Goal: Check status: Check status

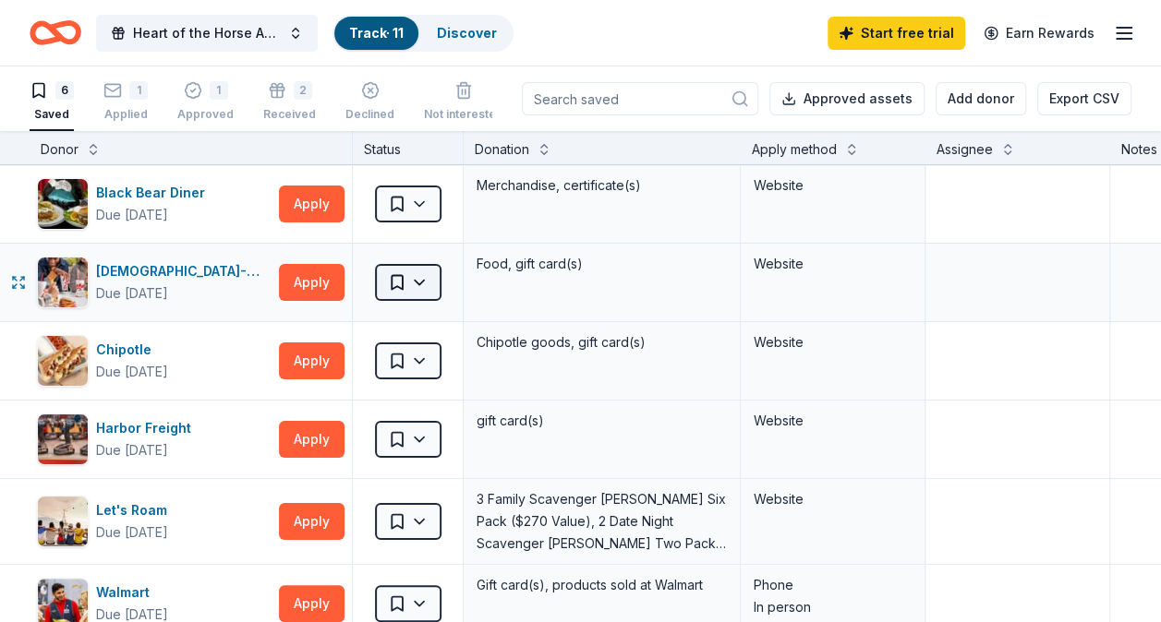
click at [432, 283] on html "Heart of the Horse Annual Fall Fundraiser Event Track · 11 Discover Start free …" at bounding box center [580, 311] width 1161 height 622
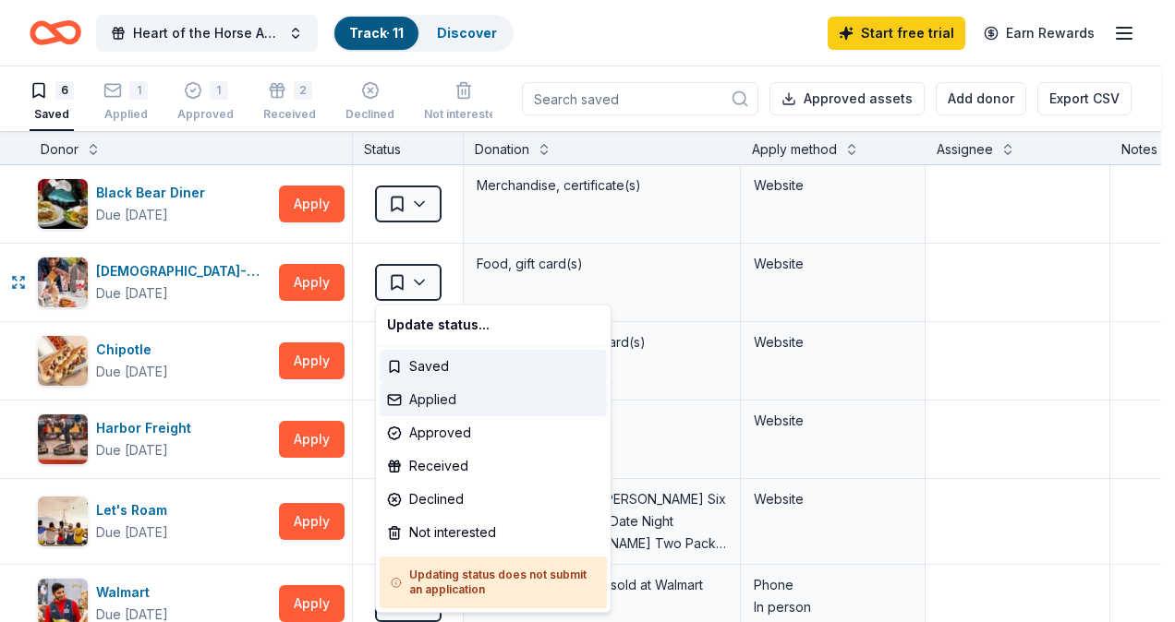
click at [427, 401] on div "Applied" at bounding box center [493, 399] width 227 height 33
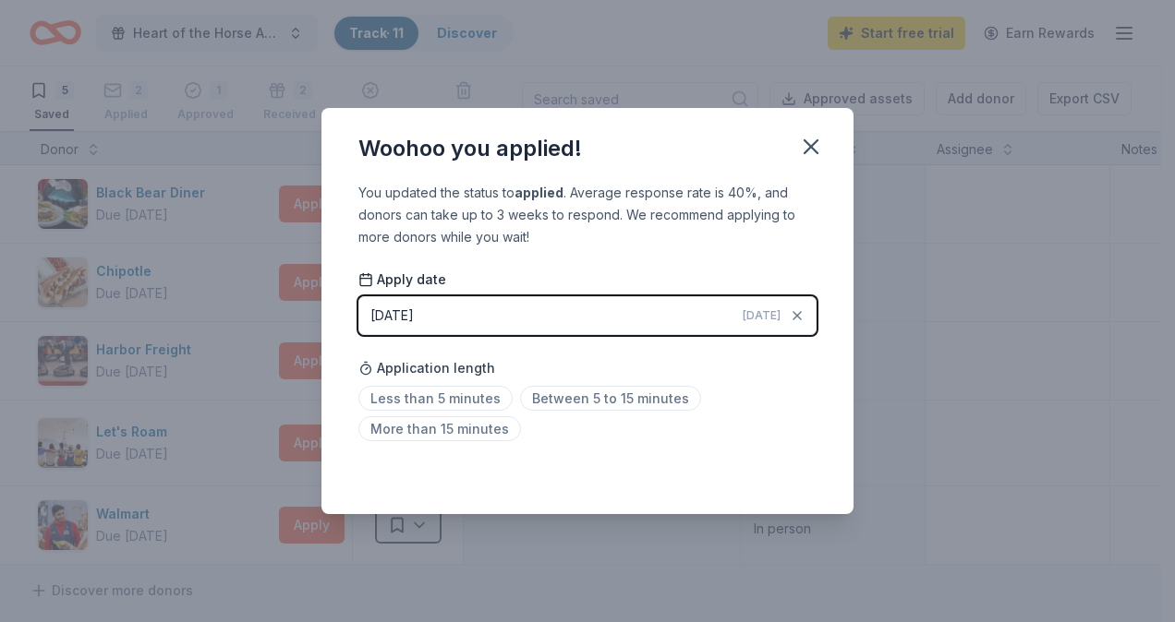
click at [377, 307] on div "[DATE]" at bounding box center [391, 316] width 43 height 22
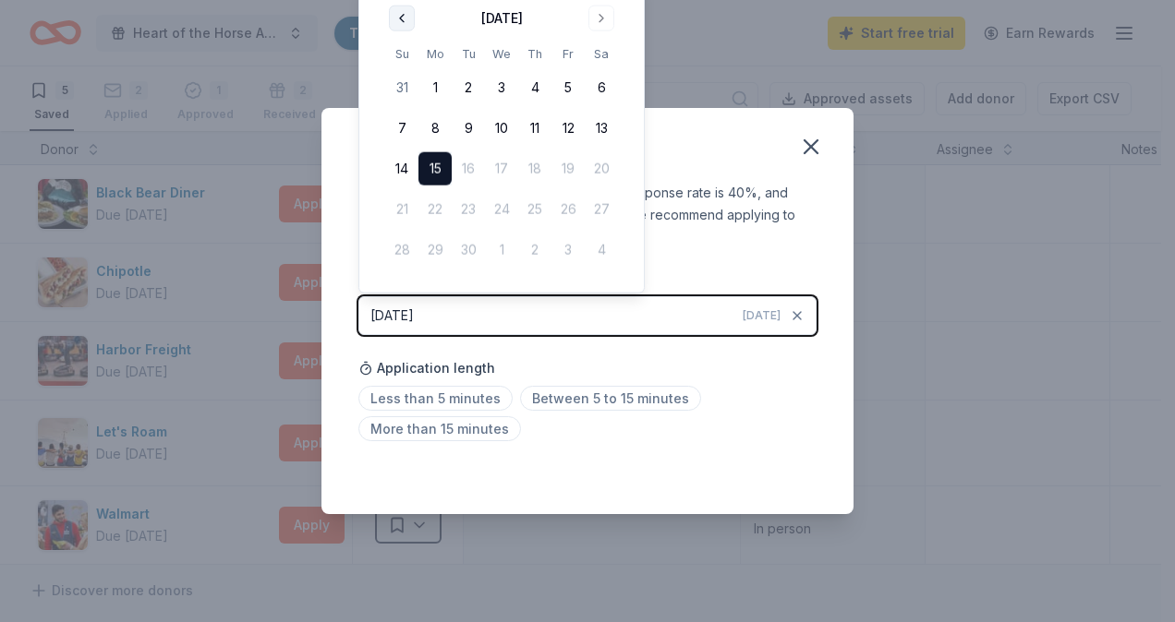
click at [402, 14] on button "Go to previous month" at bounding box center [402, 19] width 26 height 26
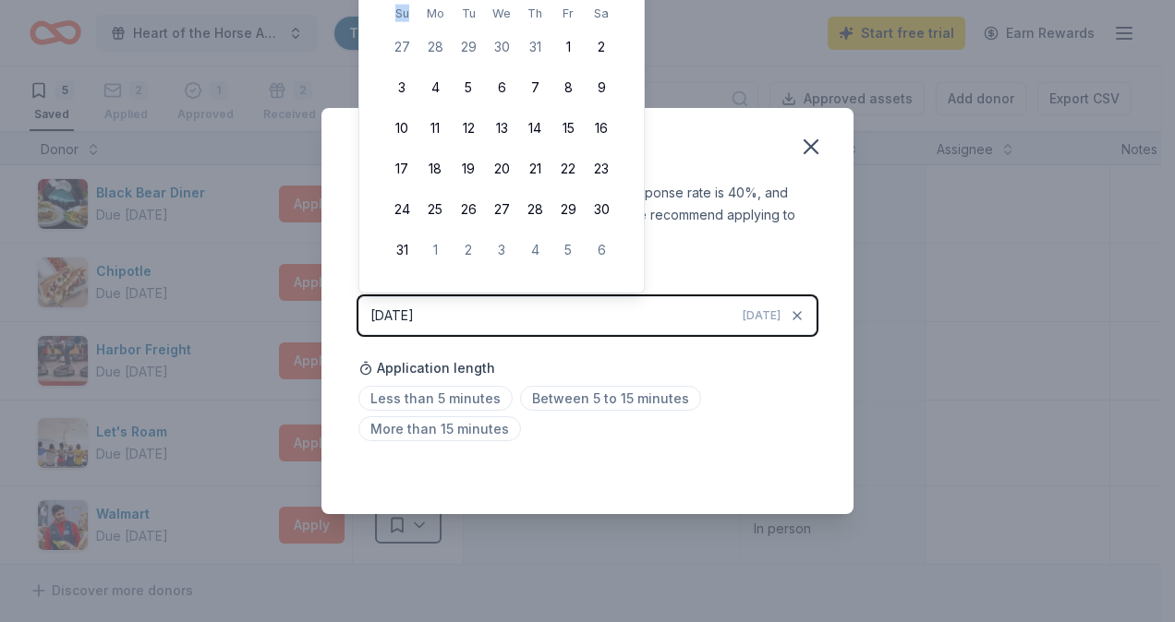
click at [402, 14] on th "Su" at bounding box center [401, 13] width 33 height 19
click at [447, 309] on button "[DATE] [DATE]" at bounding box center [587, 315] width 458 height 39
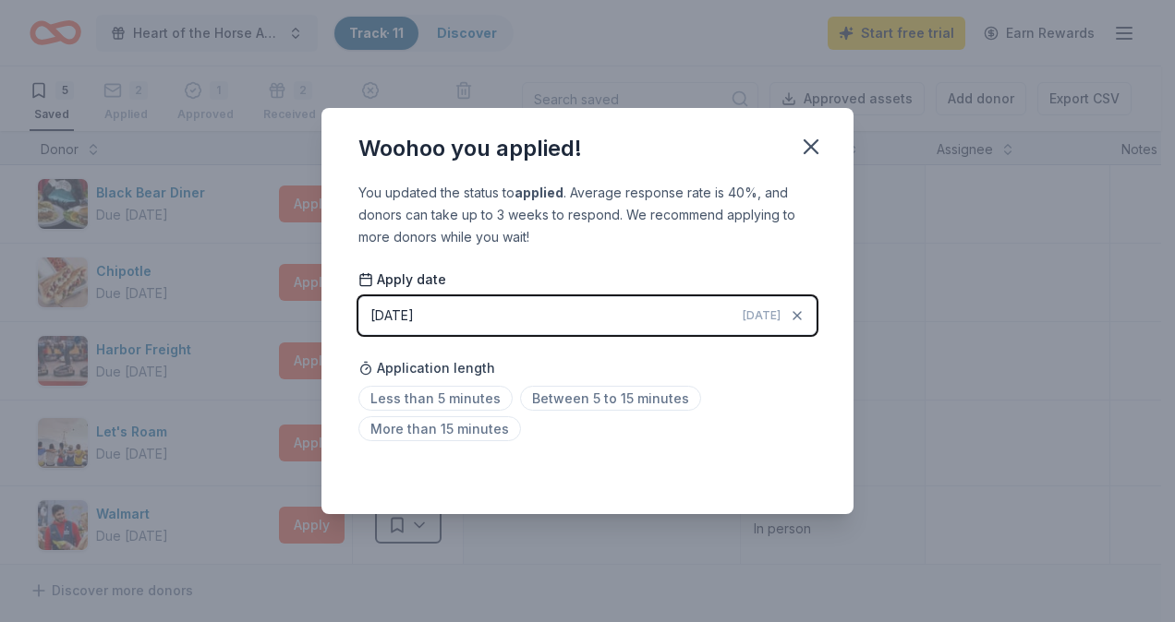
click at [399, 317] on div "[DATE]" at bounding box center [391, 316] width 43 height 22
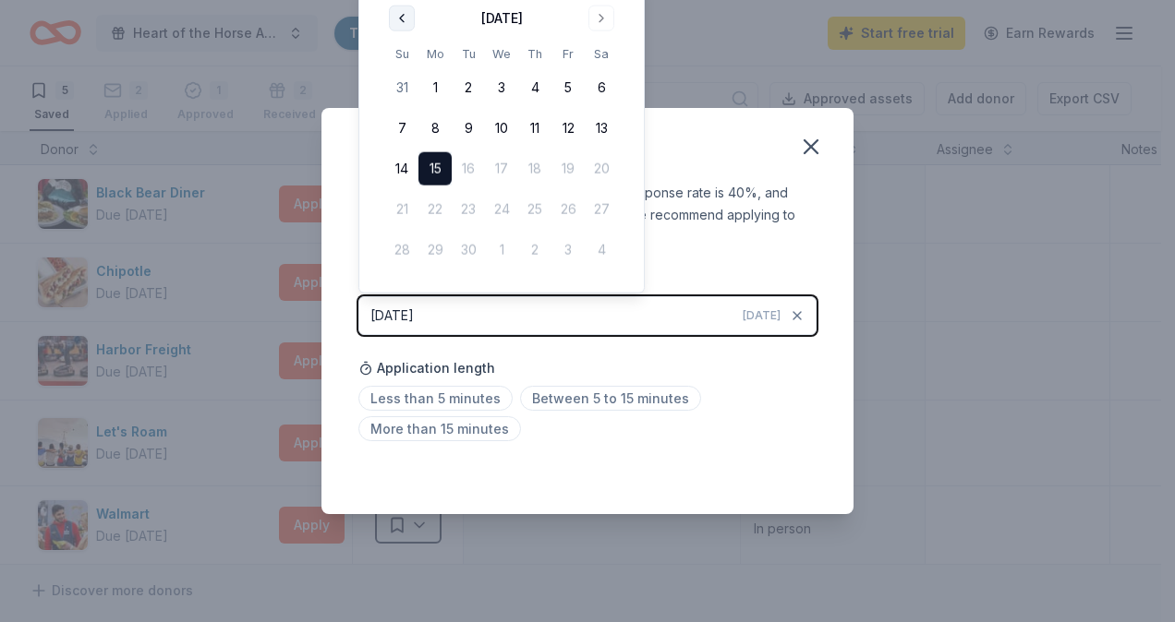
click at [406, 21] on button "Go to previous month" at bounding box center [402, 19] width 26 height 26
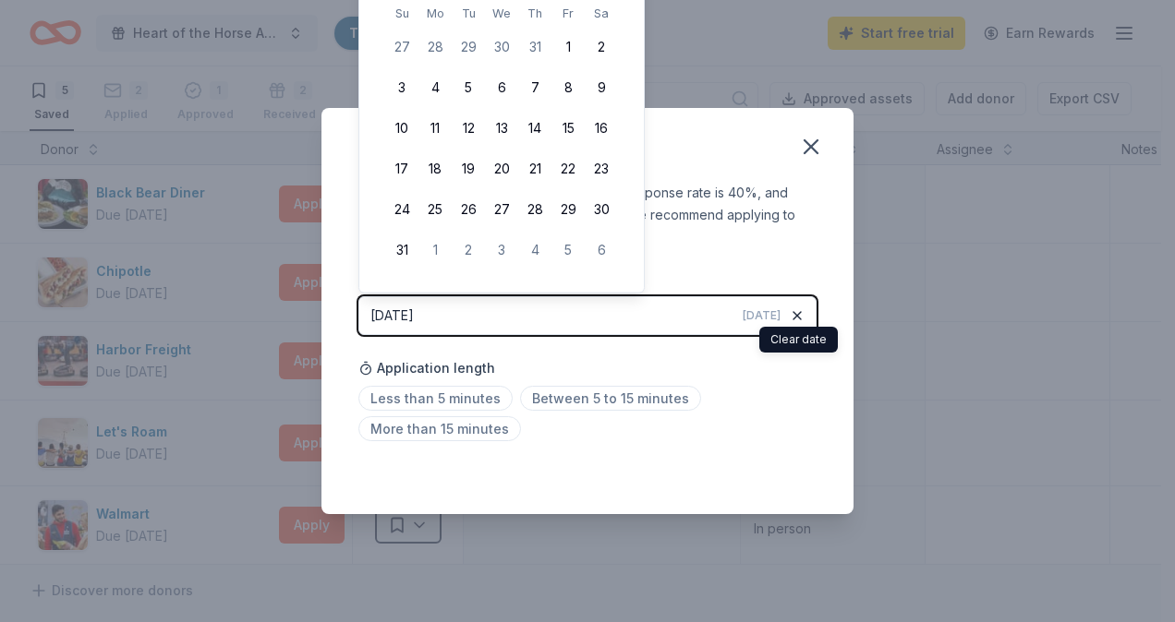
click at [799, 316] on icon "button" at bounding box center [797, 315] width 15 height 15
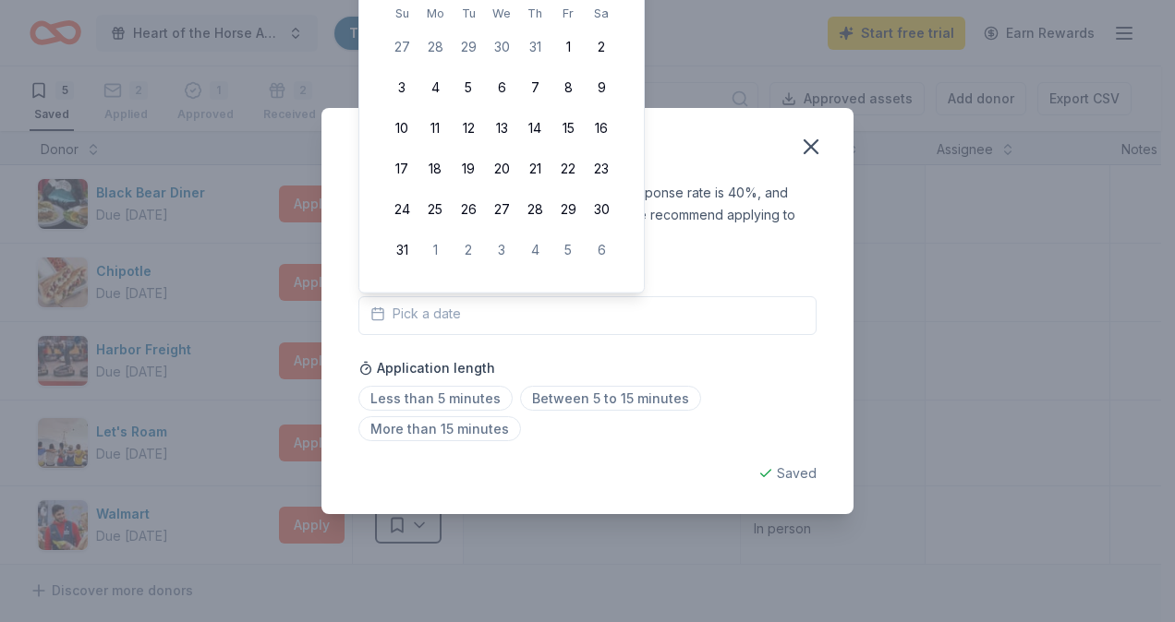
click at [405, 314] on span "Pick a date" at bounding box center [415, 314] width 90 height 22
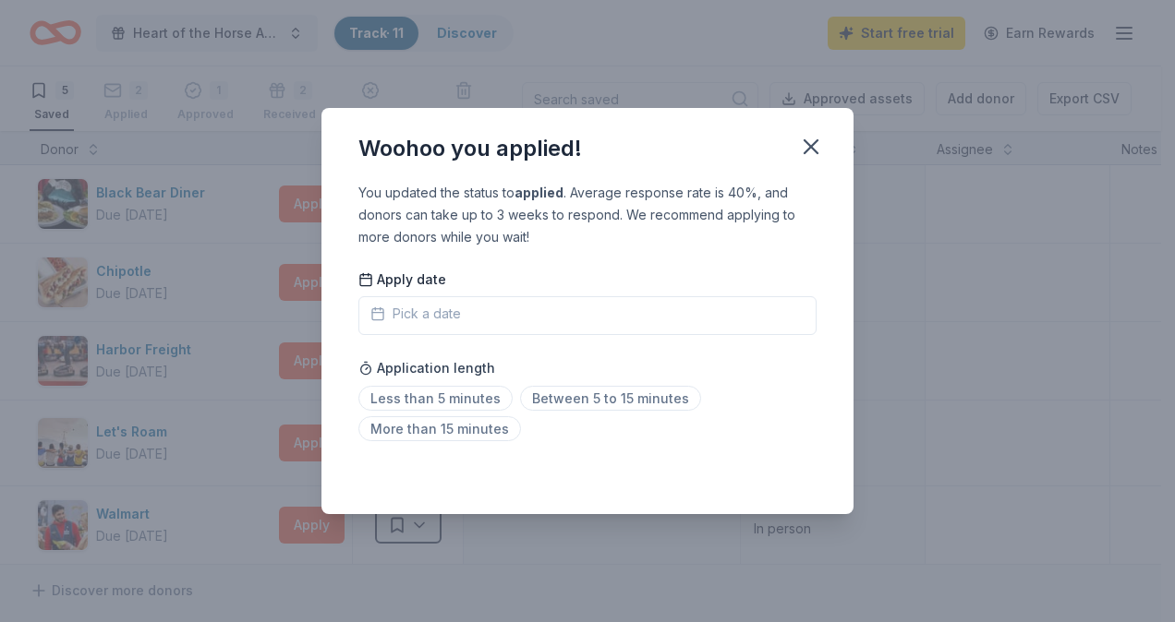
drag, startPoint x: 388, startPoint y: 314, endPoint x: 388, endPoint y: 327, distance: 12.9
click at [388, 327] on div "Pick a date" at bounding box center [415, 315] width 90 height 25
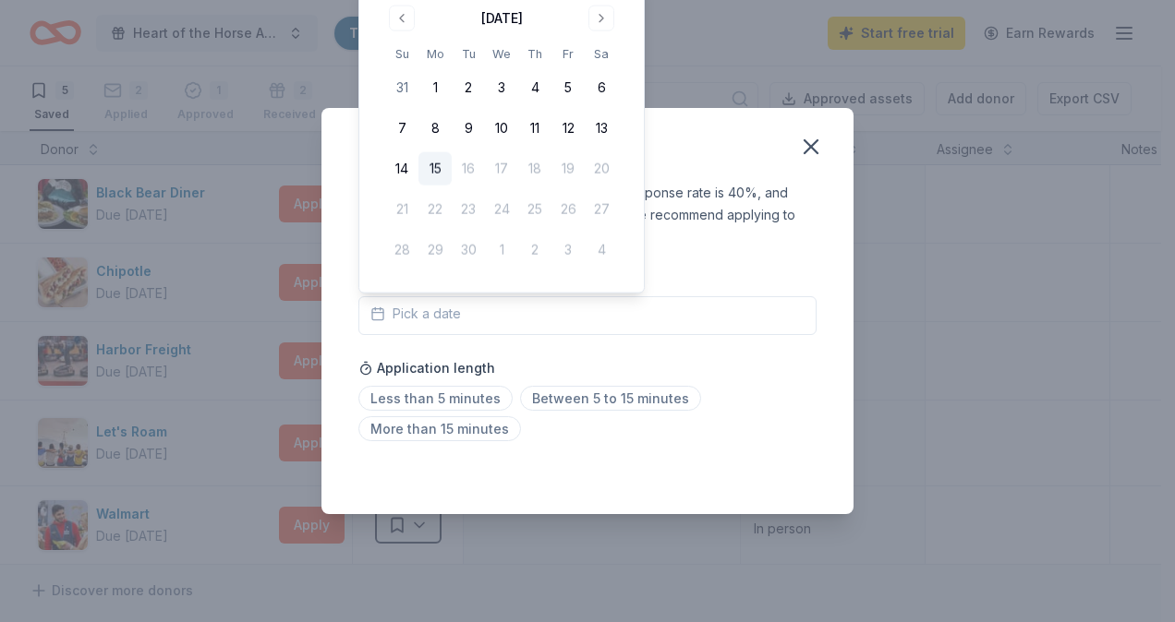
click at [388, 327] on div "Pick a date" at bounding box center [415, 315] width 90 height 25
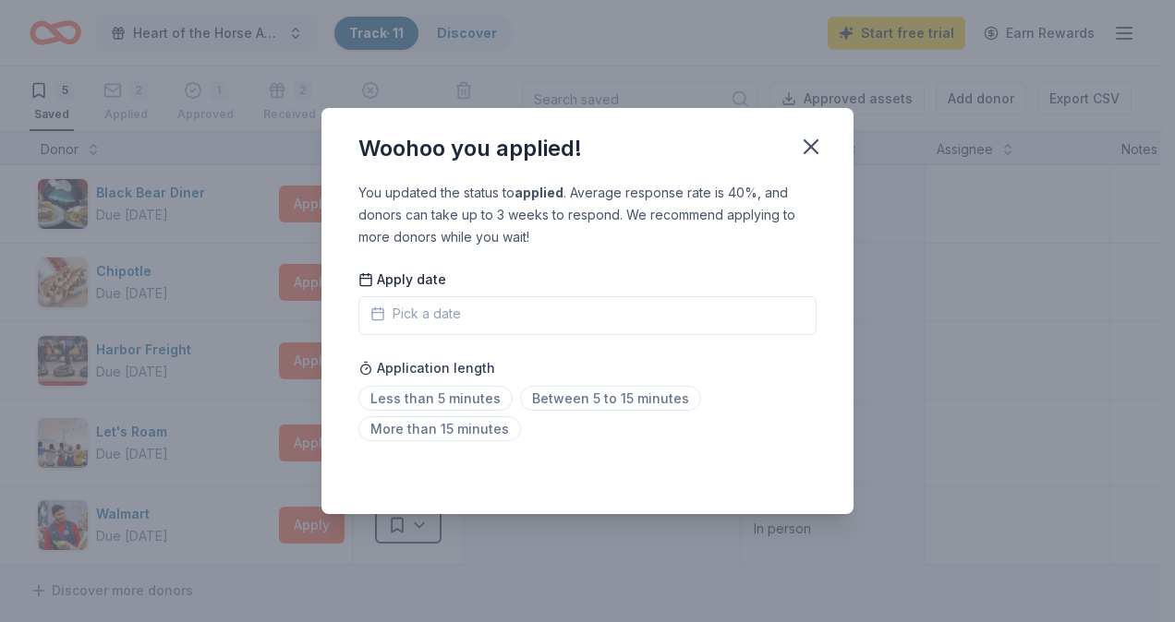
click at [415, 315] on span "Pick a date" at bounding box center [415, 314] width 90 height 22
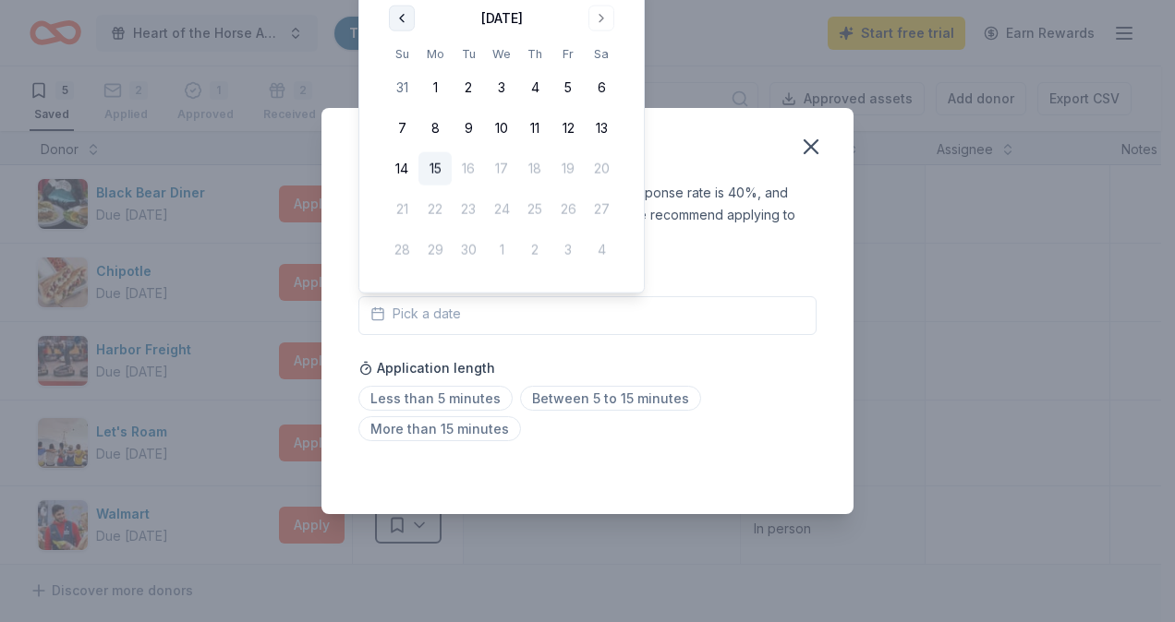
click at [405, 18] on button "Go to previous month" at bounding box center [402, 19] width 26 height 26
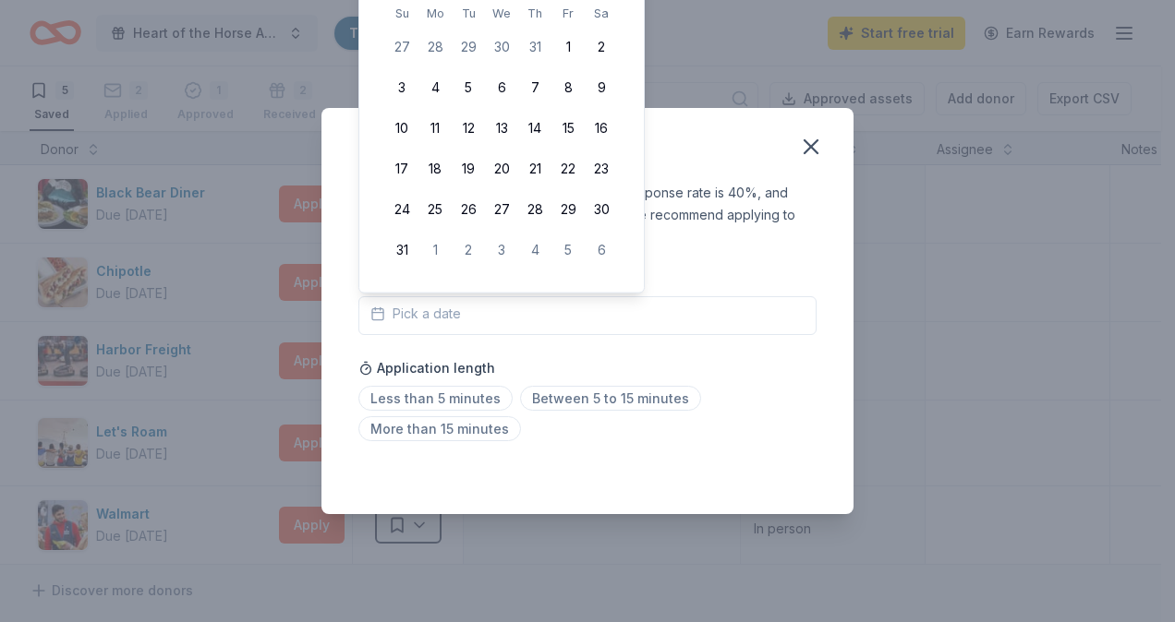
click at [405, 18] on th "Su" at bounding box center [401, 13] width 33 height 19
click at [750, 329] on button "Pick a date" at bounding box center [587, 315] width 458 height 39
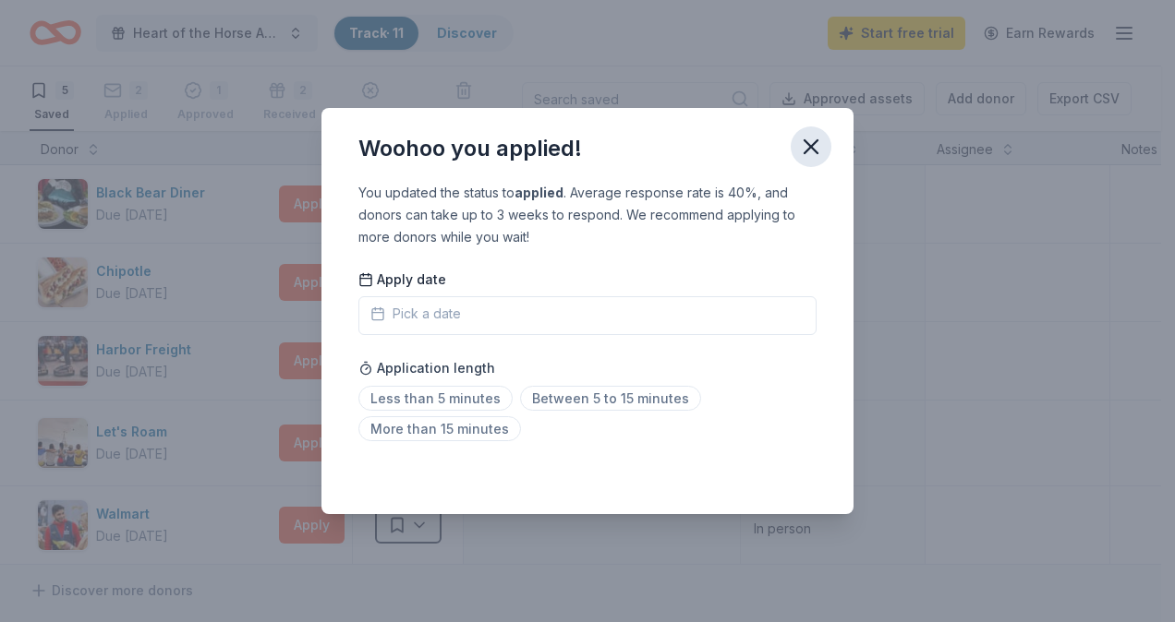
click at [801, 146] on icon "button" at bounding box center [811, 147] width 26 height 26
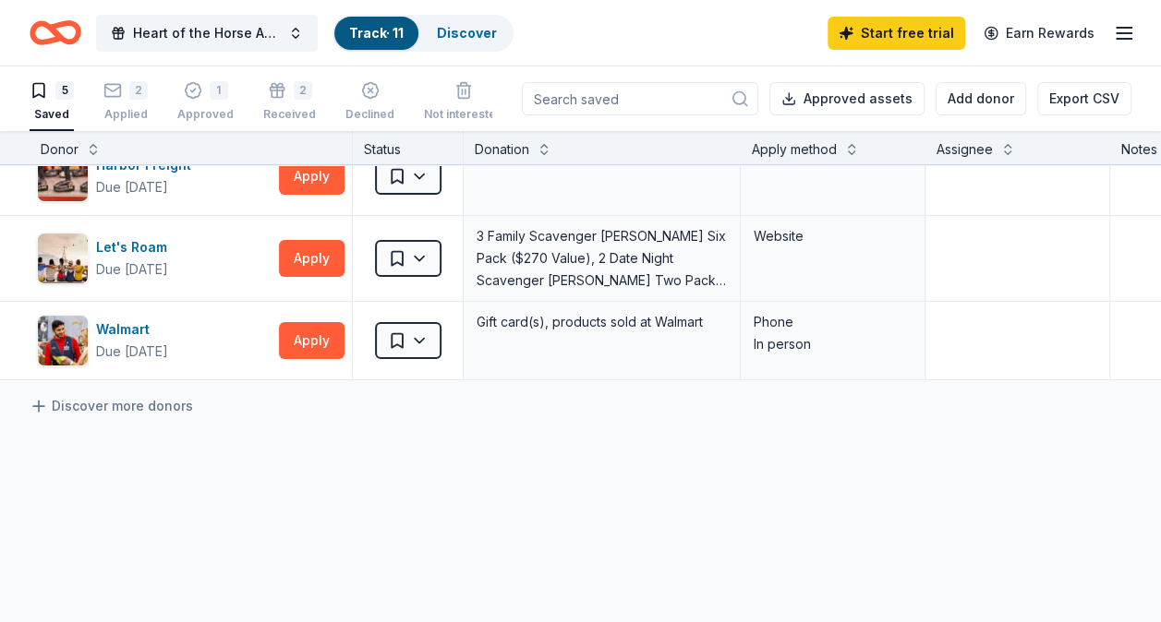
scroll to position [277, 0]
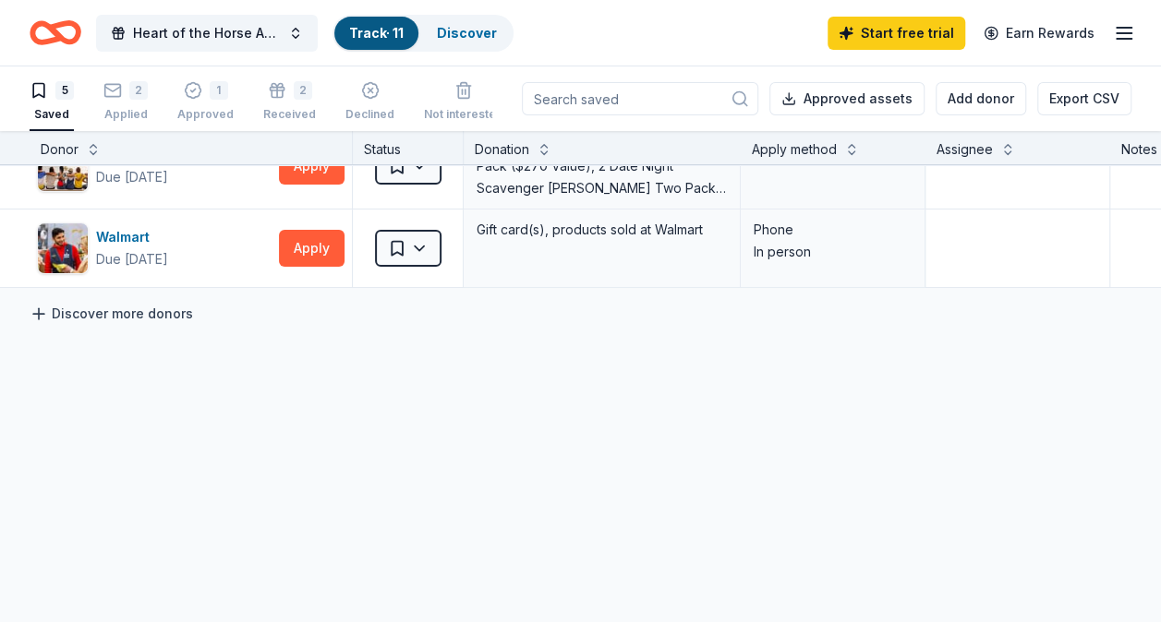
click at [42, 314] on icon at bounding box center [39, 314] width 18 height 18
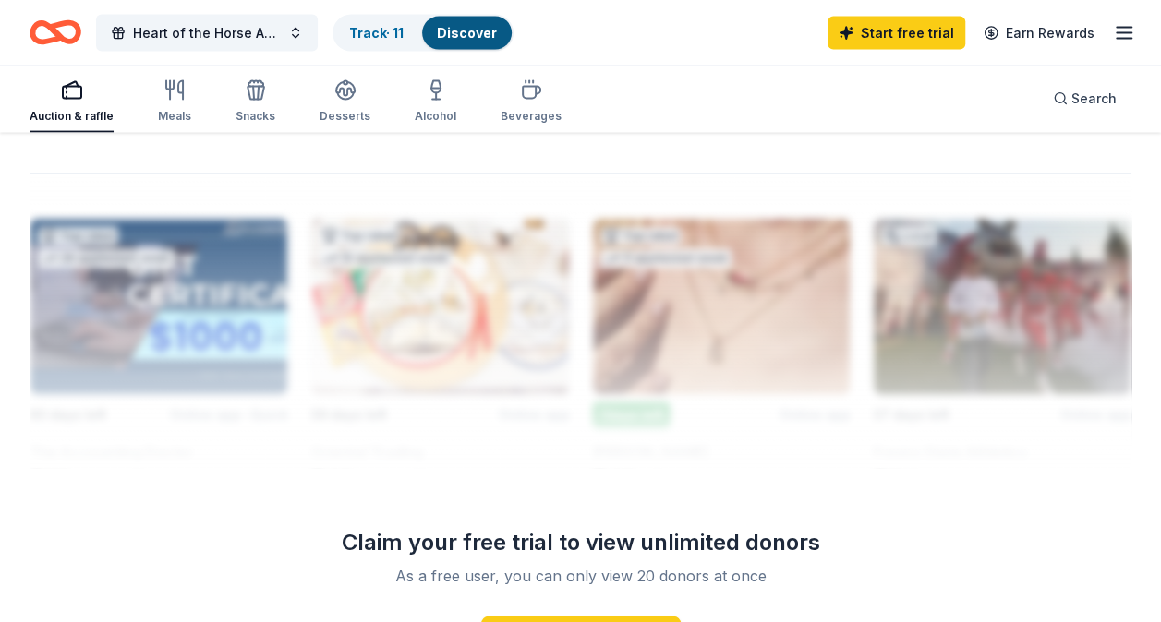
scroll to position [1939, 0]
